Goal: Navigation & Orientation: Find specific page/section

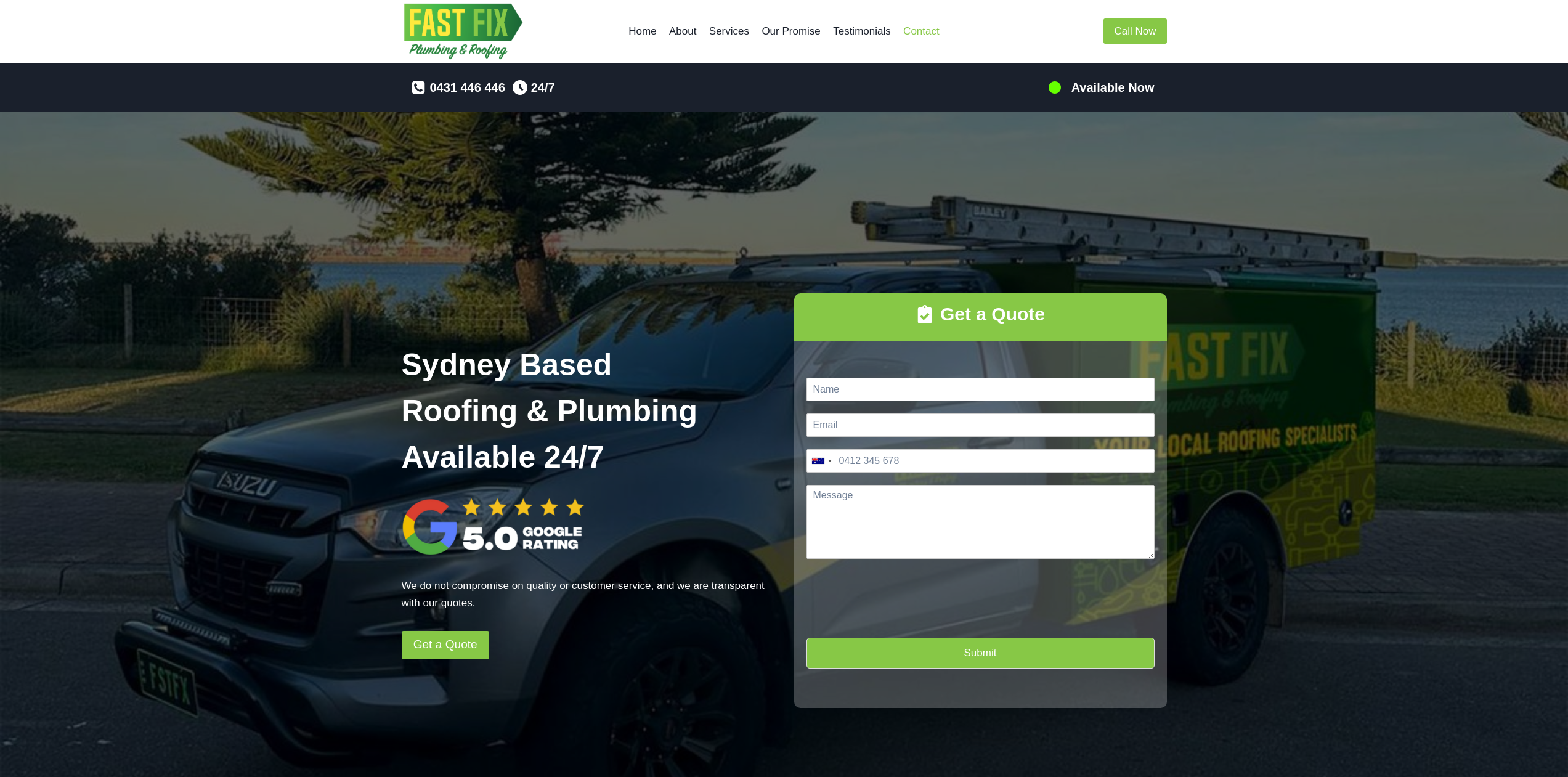
click at [924, 29] on link "Contact" at bounding box center [921, 32] width 49 height 29
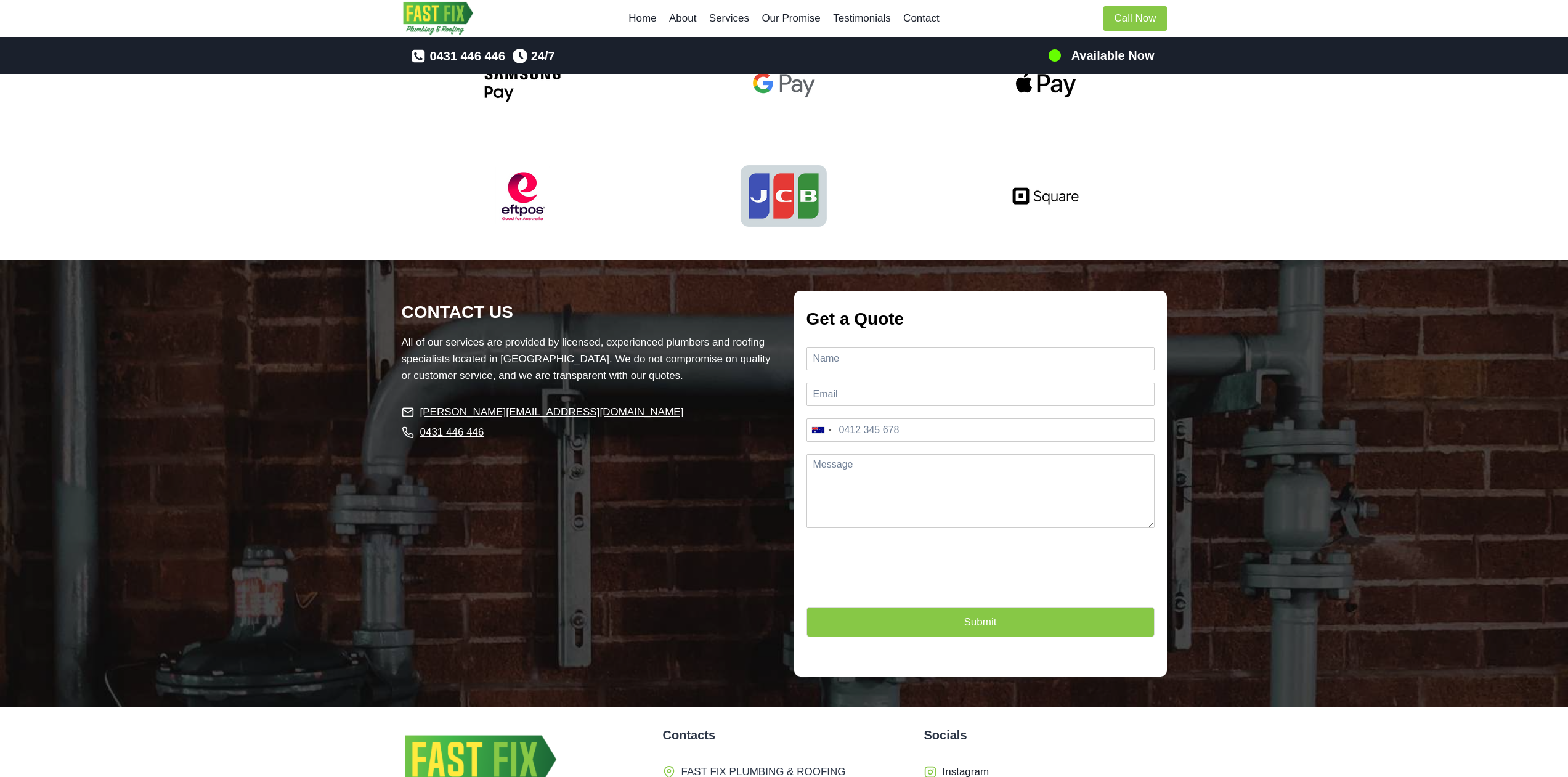
scroll to position [3105, 0]
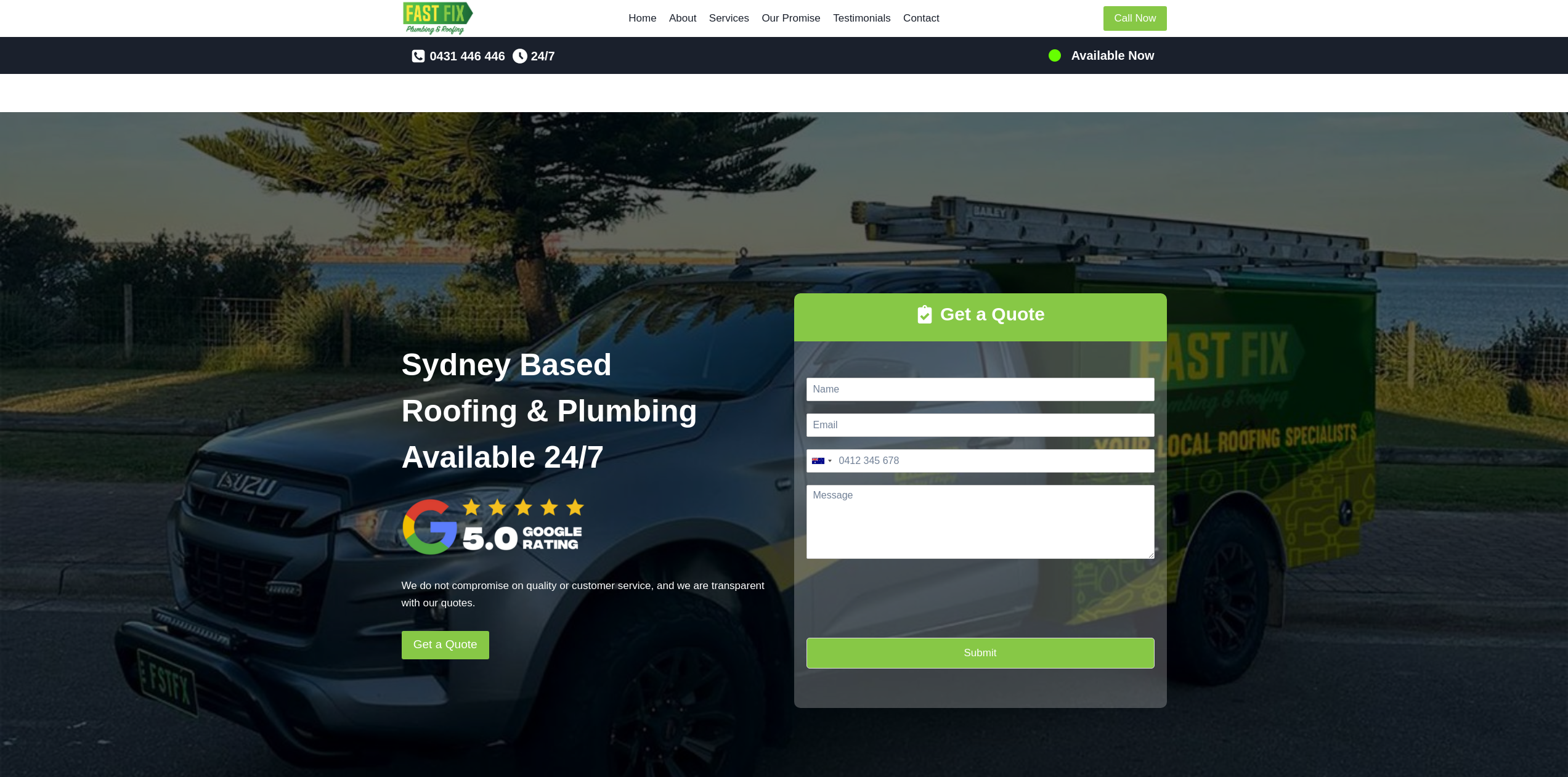
scroll to position [3377, 0]
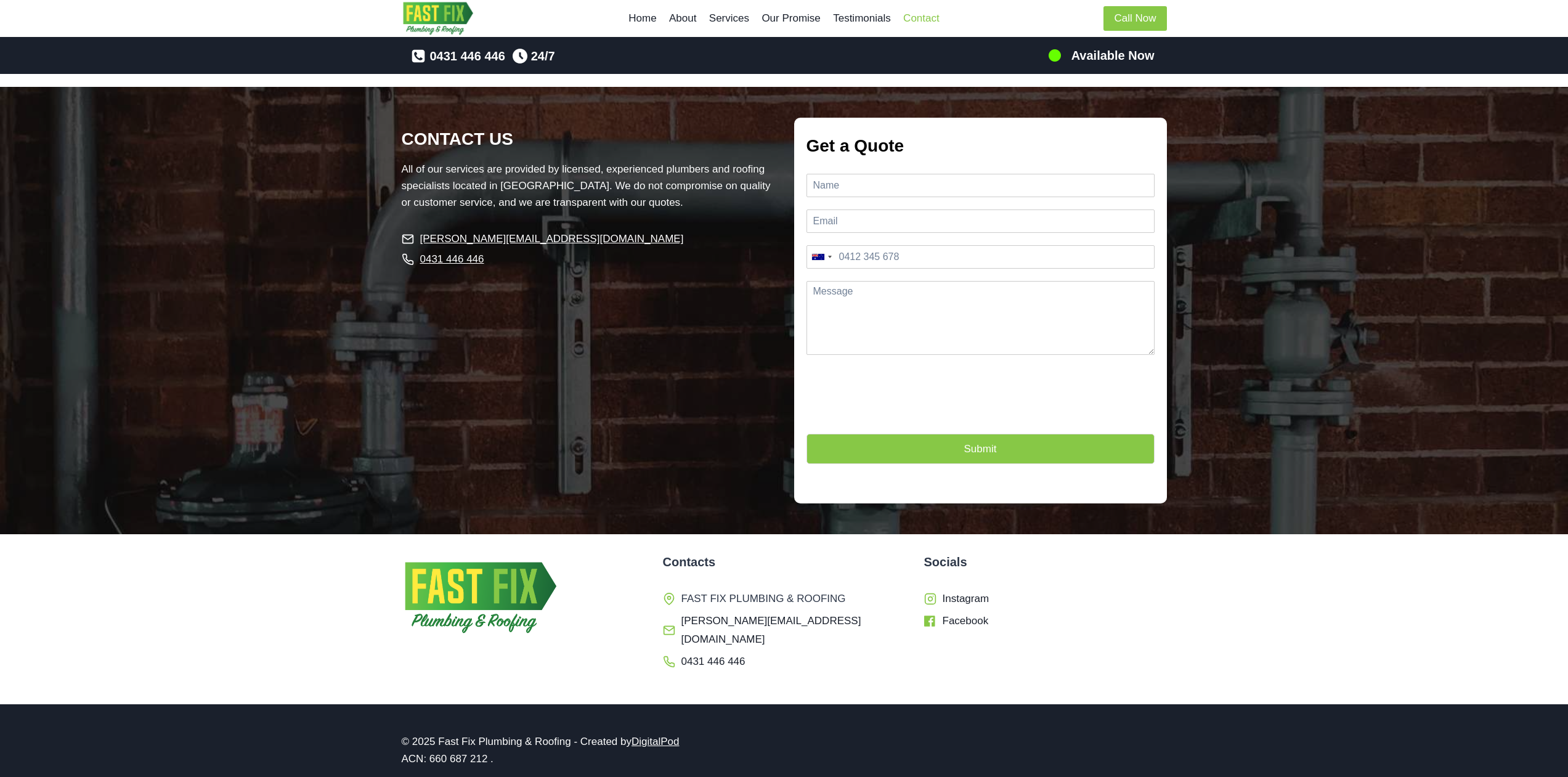
click at [921, 12] on link "Contact" at bounding box center [921, 19] width 49 height 29
click at [863, 19] on link "Testimonials" at bounding box center [862, 19] width 70 height 29
